Goal: Task Accomplishment & Management: Use online tool/utility

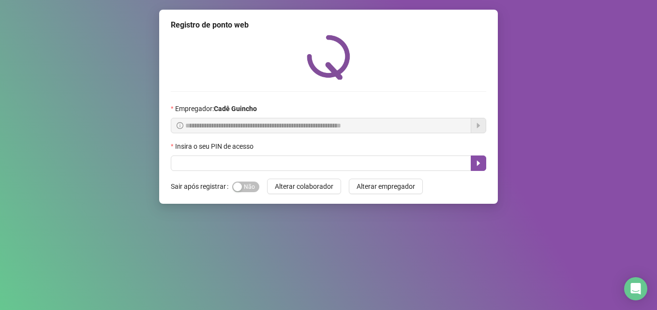
click at [238, 156] on input "text" at bounding box center [321, 163] width 300 height 15
type input "*****"
click at [478, 168] on button "button" at bounding box center [477, 163] width 15 height 15
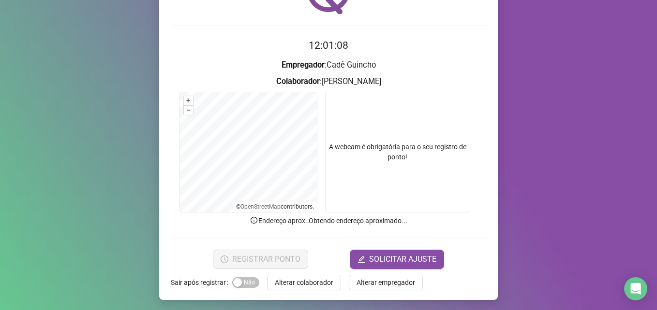
scroll to position [67, 0]
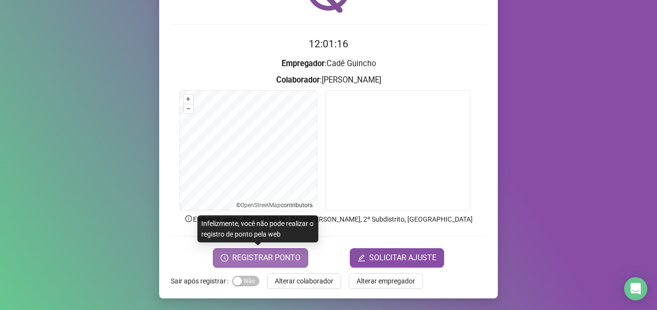
click at [261, 259] on span "REGISTRAR PONTO" at bounding box center [266, 258] width 68 height 12
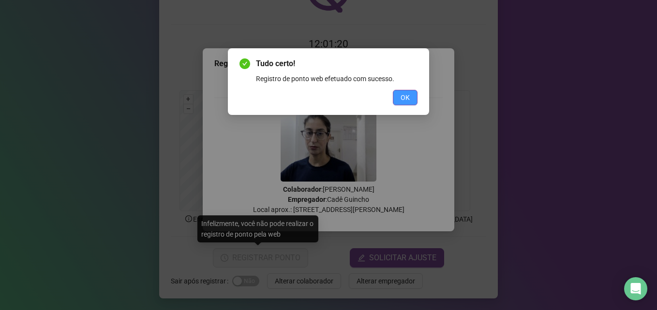
click at [407, 98] on span "OK" at bounding box center [404, 97] width 9 height 11
